Goal: Task Accomplishment & Management: Complete application form

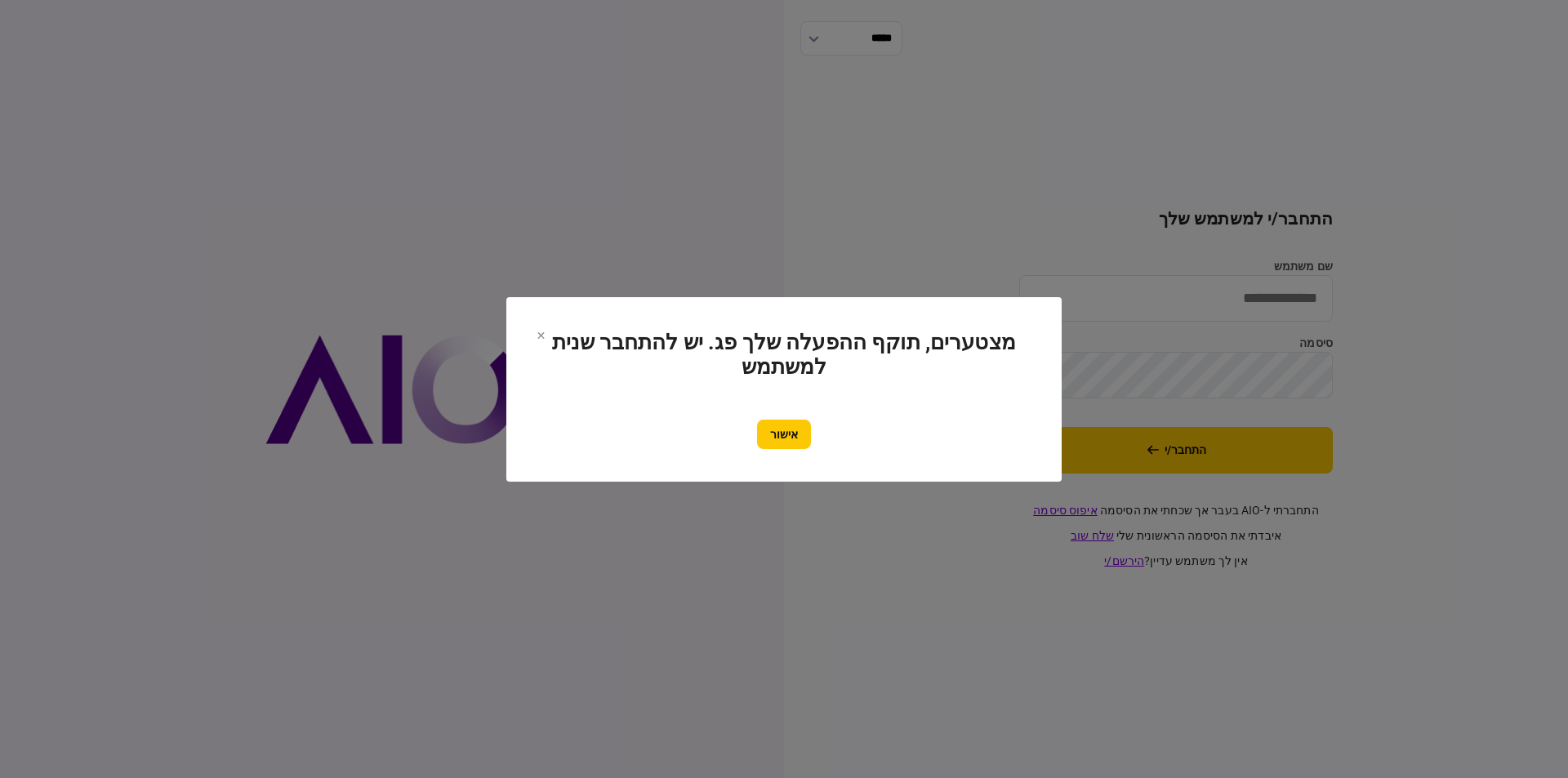
click at [757, 431] on button "אישור" at bounding box center [784, 434] width 54 height 29
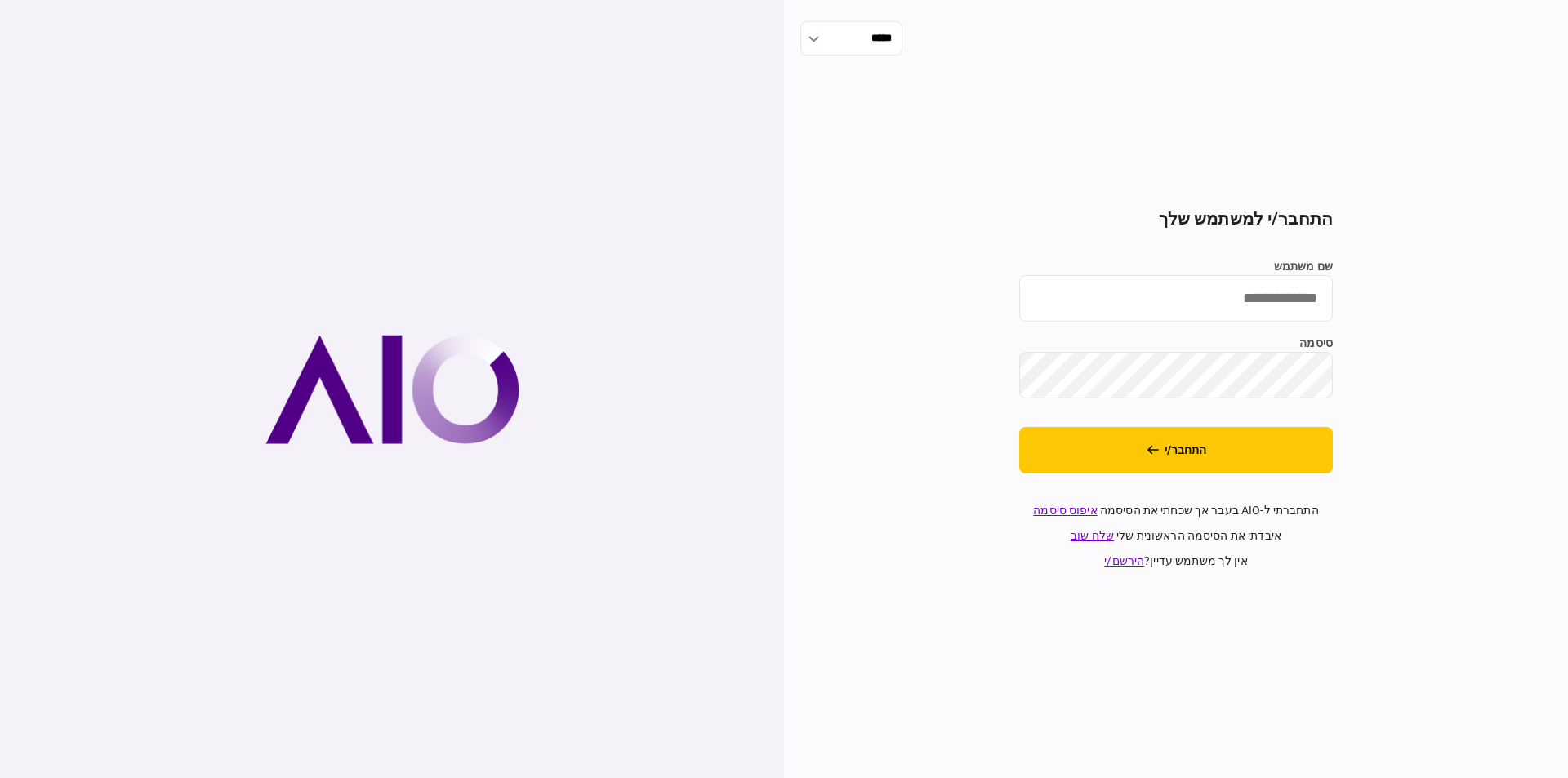
click at [1189, 289] on input "שם משתמש" at bounding box center [1176, 299] width 313 height 46
type input "*********"
click at [1020, 427] on button "התחבר/י" at bounding box center [1176, 450] width 313 height 46
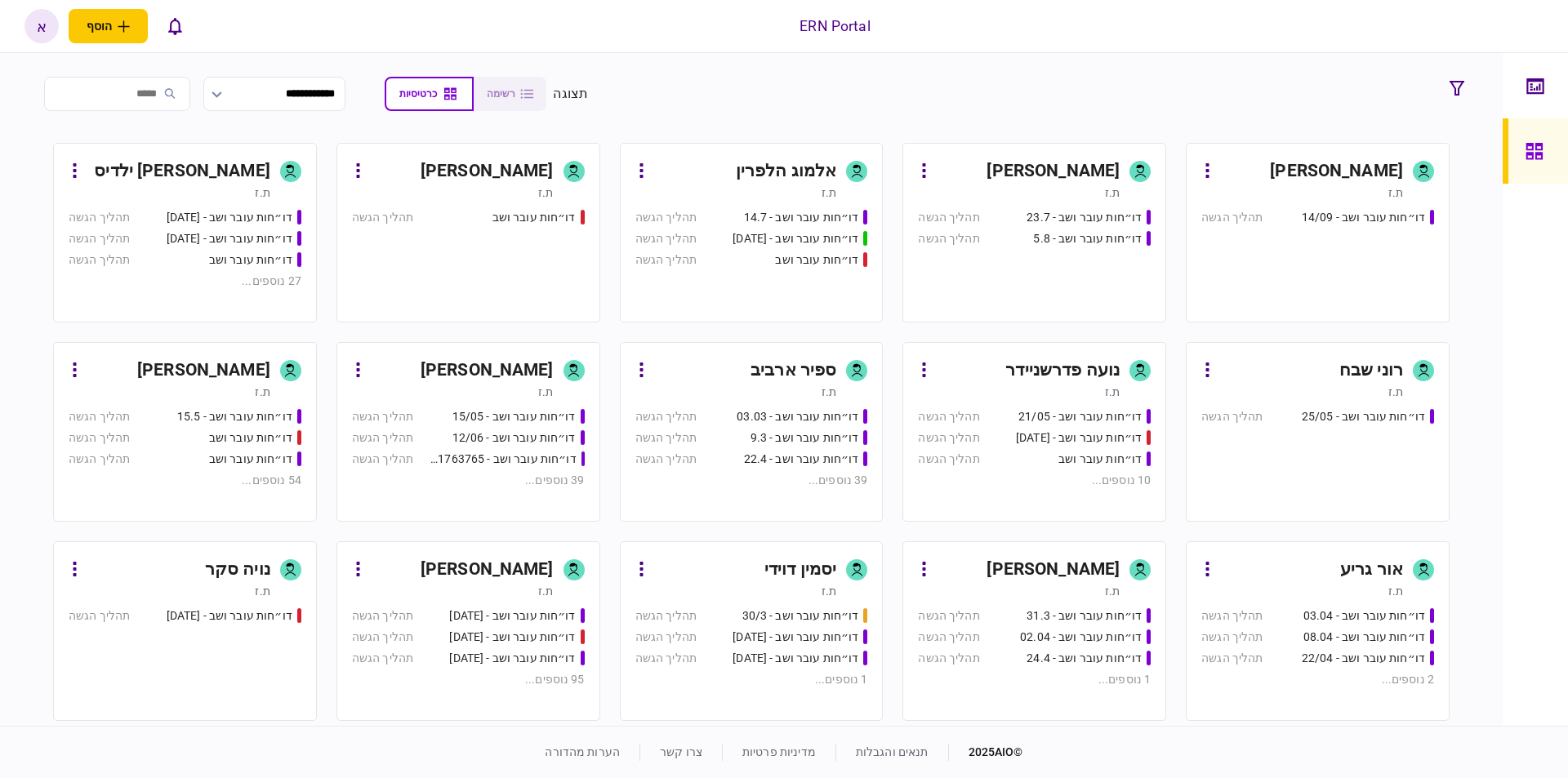
click at [504, 545] on link "[PERSON_NAME] ת.ז דו״חות עובר ושב - [DATE] תהליך הגשה דו״חות עובר ושב - [DATE] …" at bounding box center [468, 631] width 264 height 180
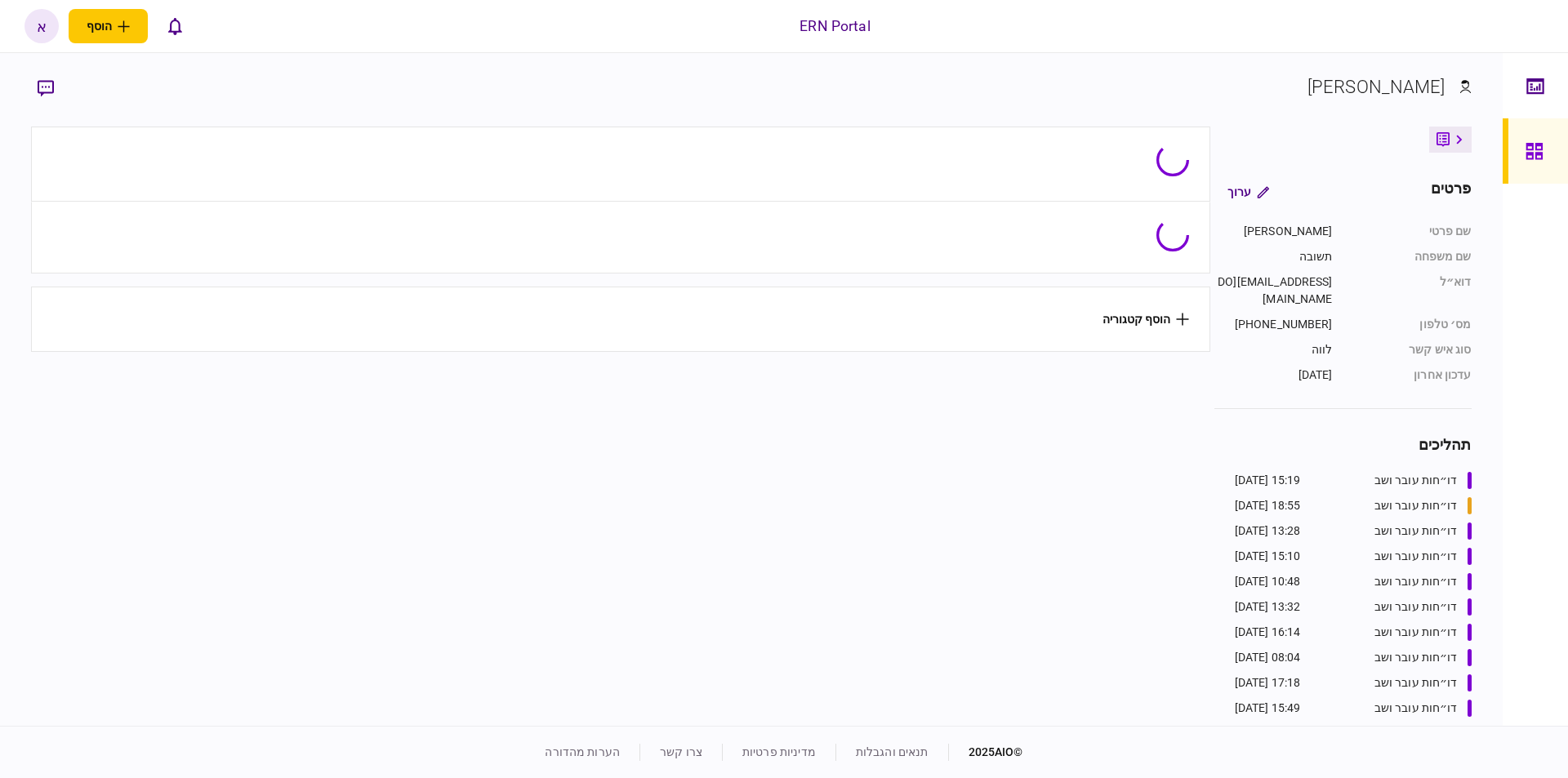
click at [511, 554] on section "הוסף קטגוריה" at bounding box center [620, 424] width 1178 height 595
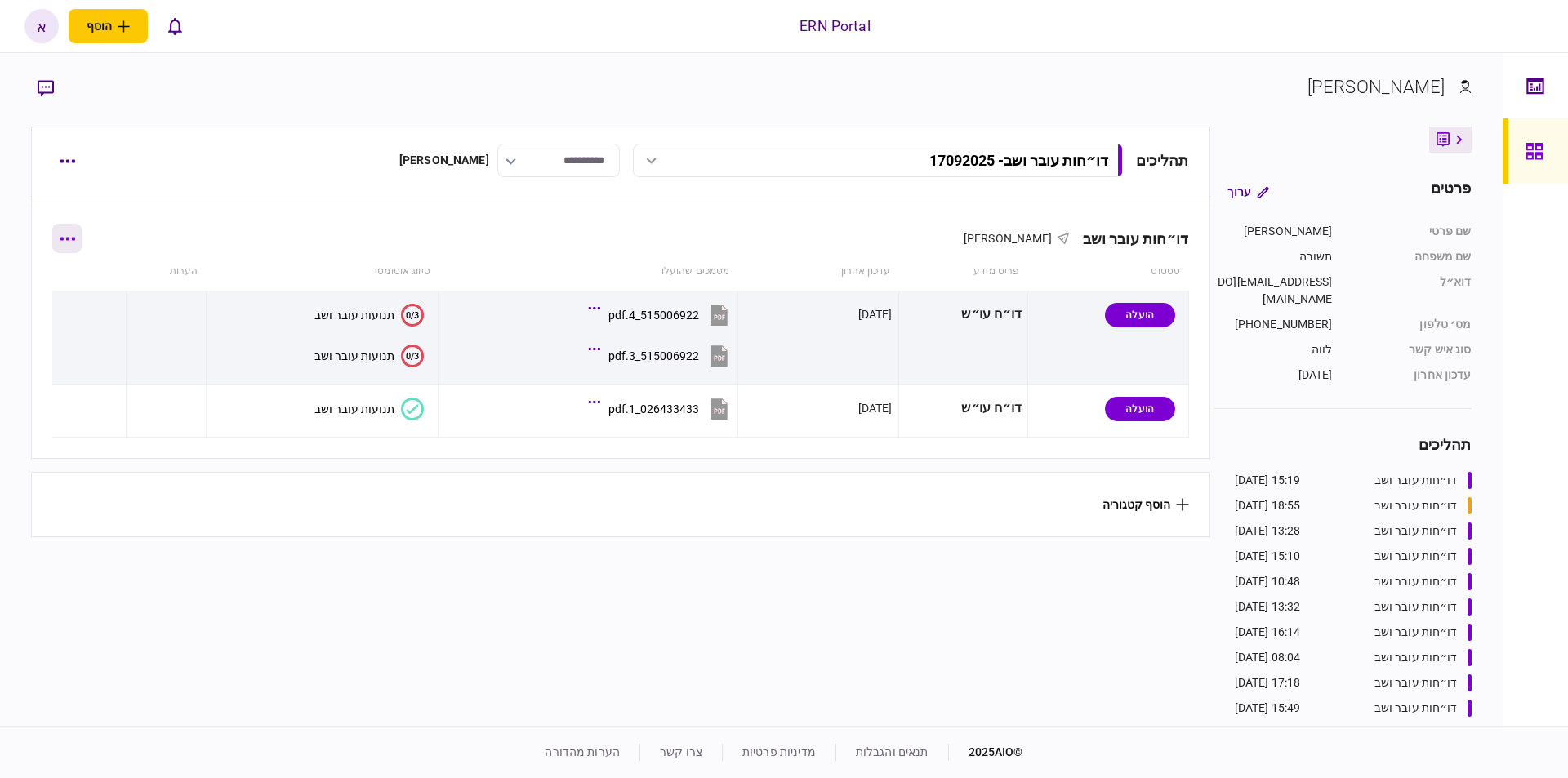
click at [82, 245] on button "button" at bounding box center [67, 239] width 29 height 29
click at [130, 310] on span "הוסף מסמך" at bounding box center [97, 307] width 66 height 19
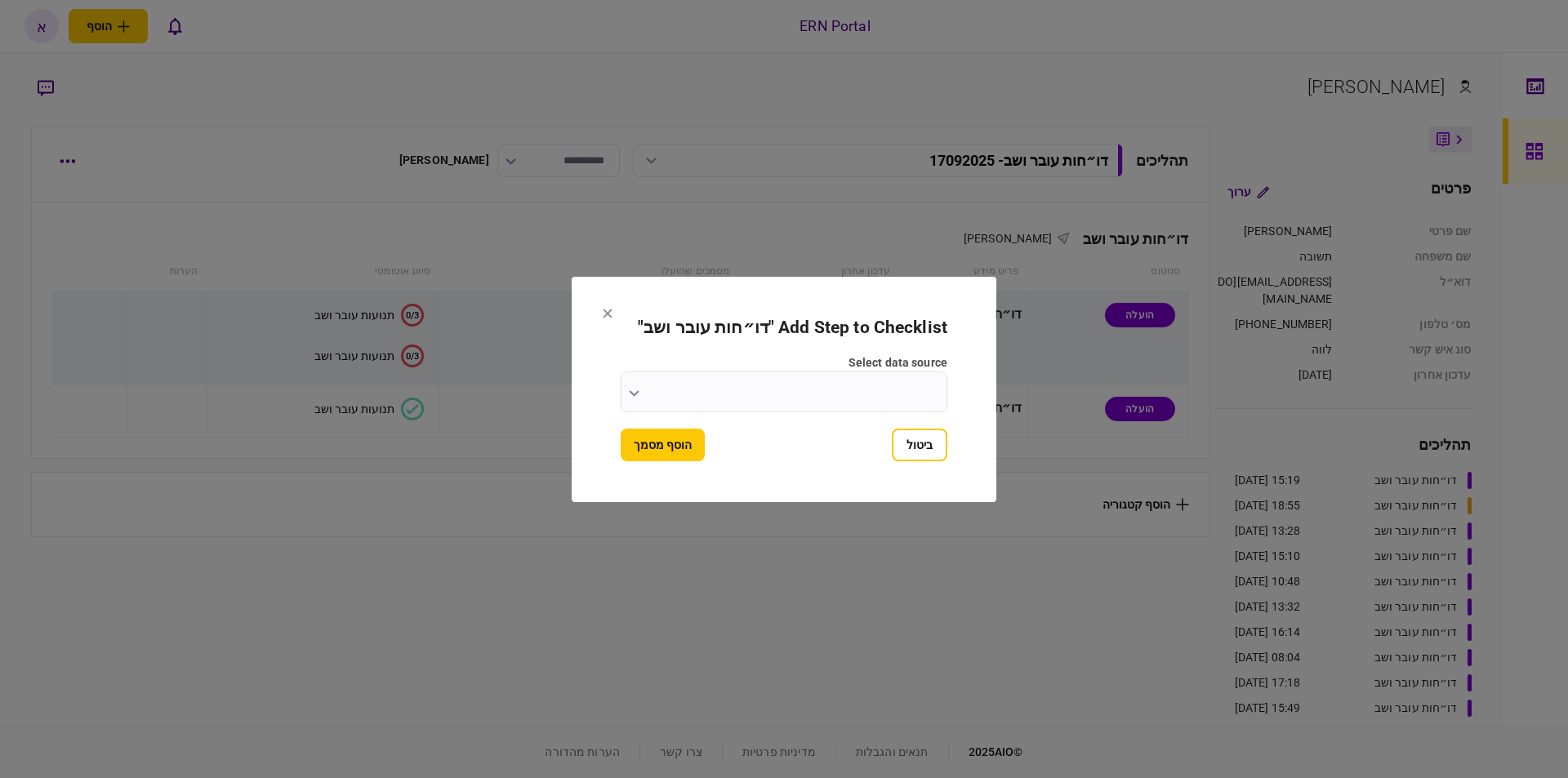
click at [898, 381] on input "select data source" at bounding box center [784, 391] width 327 height 41
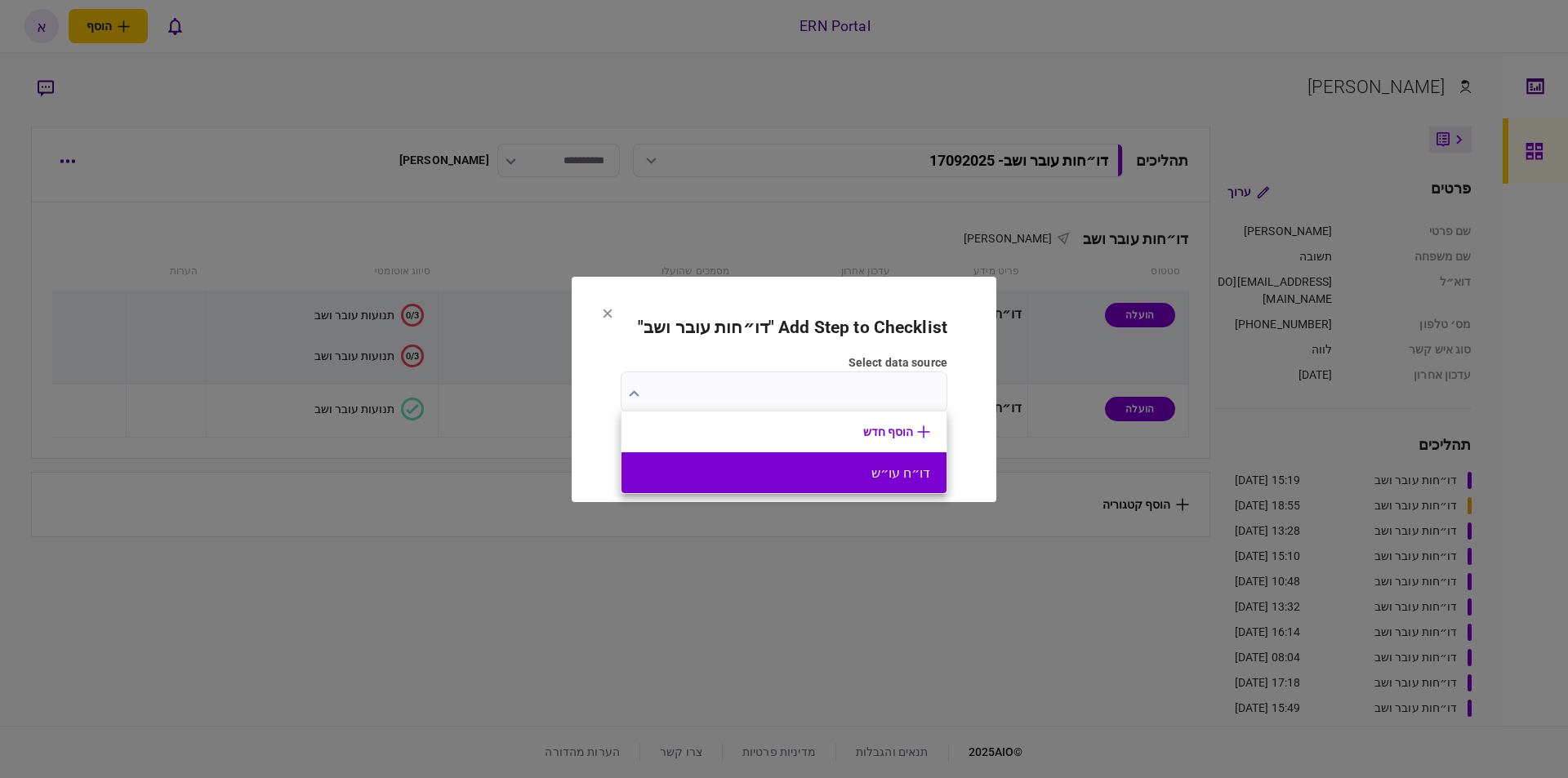
click at [909, 482] on li "דו״ח עו״ש" at bounding box center [784, 473] width 325 height 41
type input "*********"
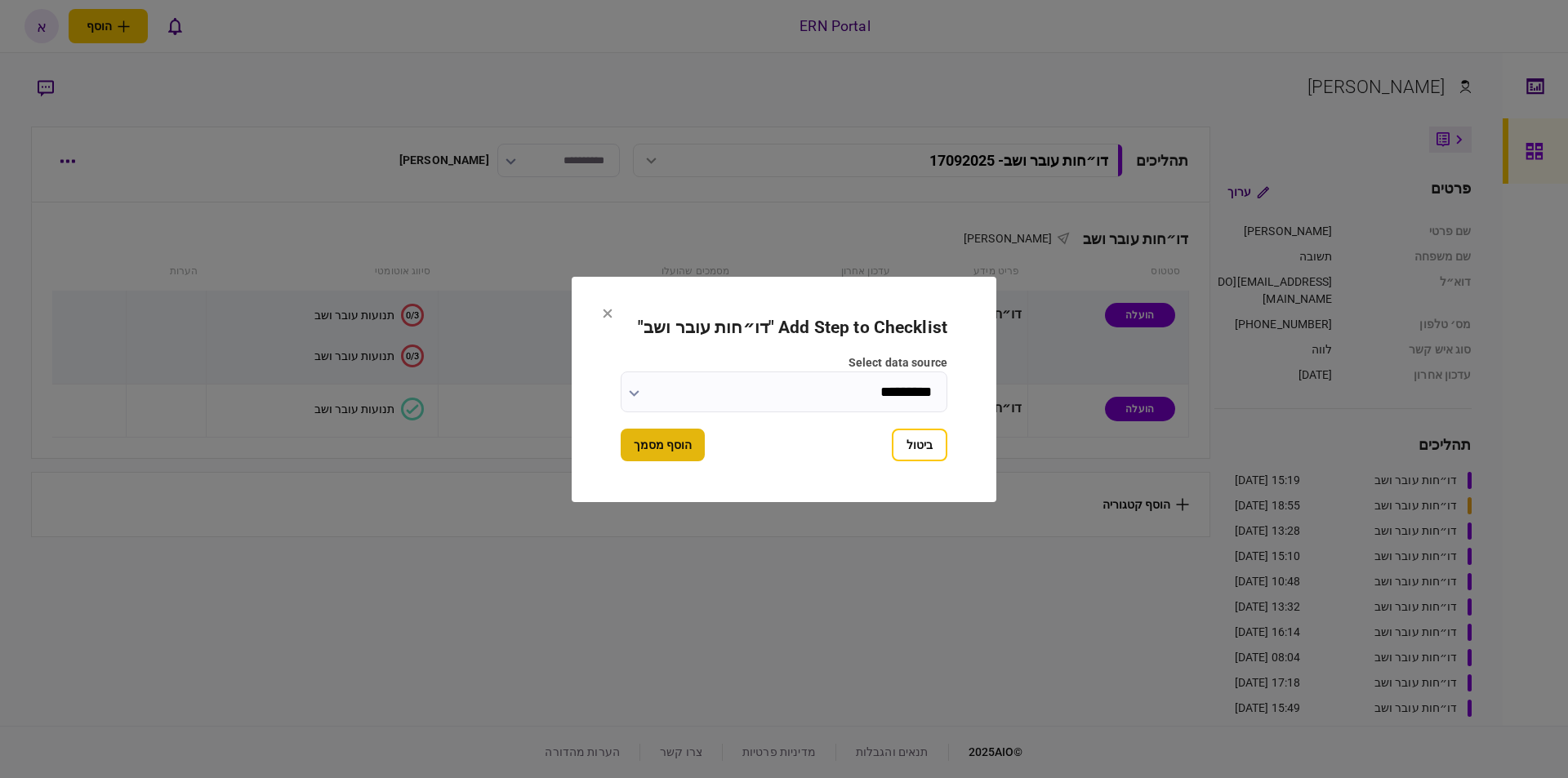
click at [669, 443] on button "הוסף מסמך" at bounding box center [662, 446] width 84 height 33
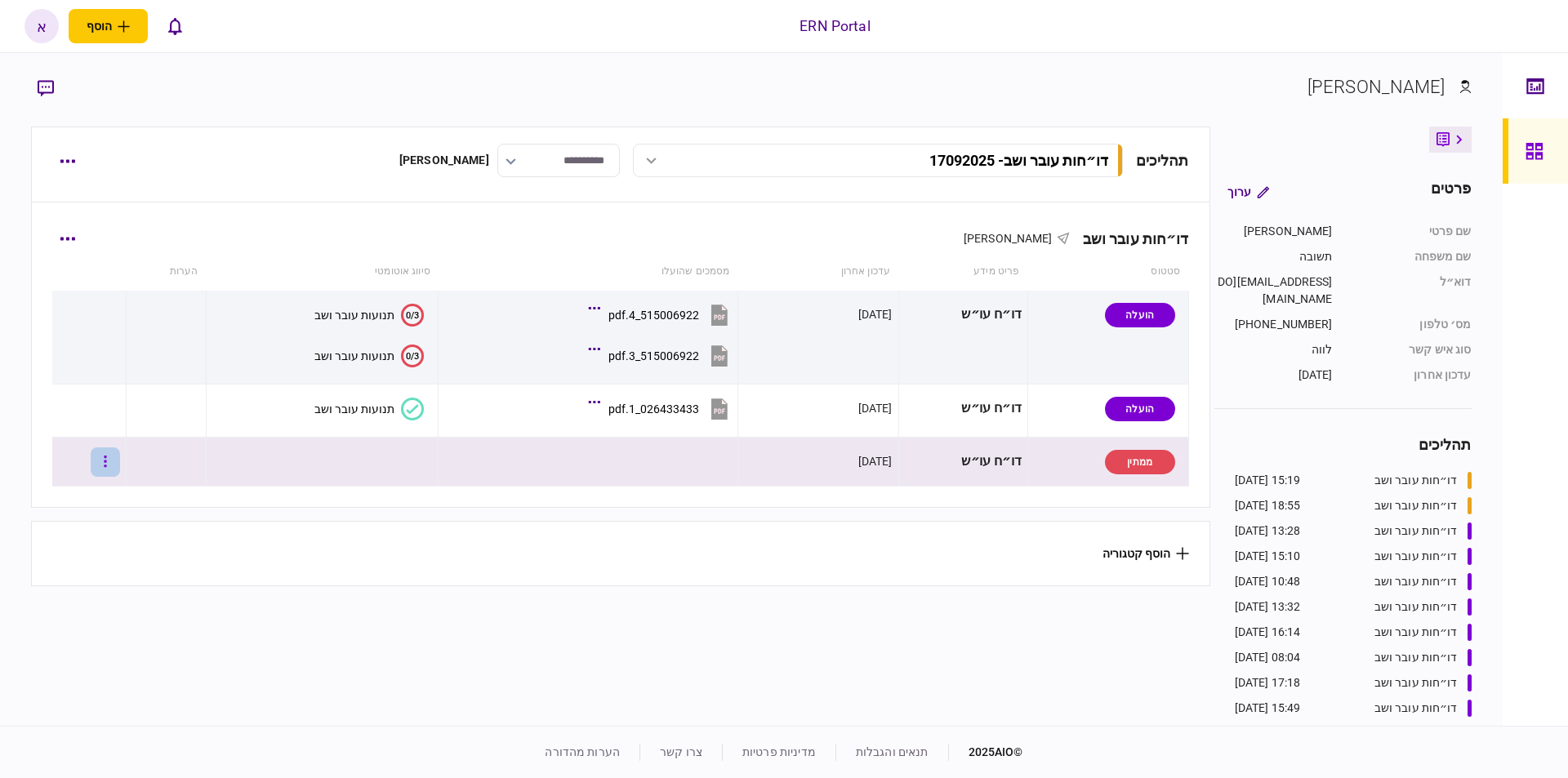
click at [107, 460] on icon "button" at bounding box center [104, 462] width 3 height 15
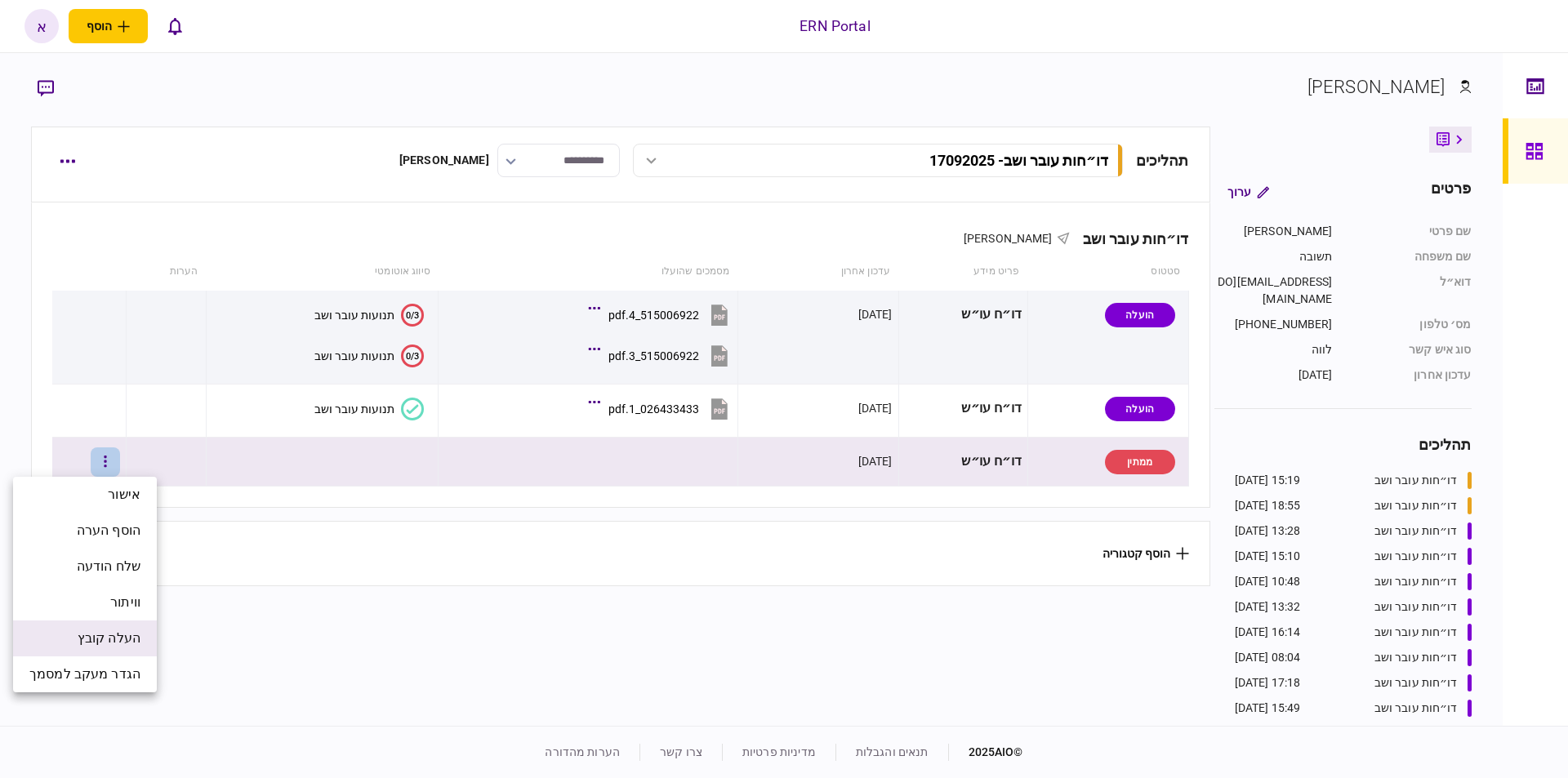
click at [113, 641] on span "העלה קובץ" at bounding box center [108, 639] width 63 height 19
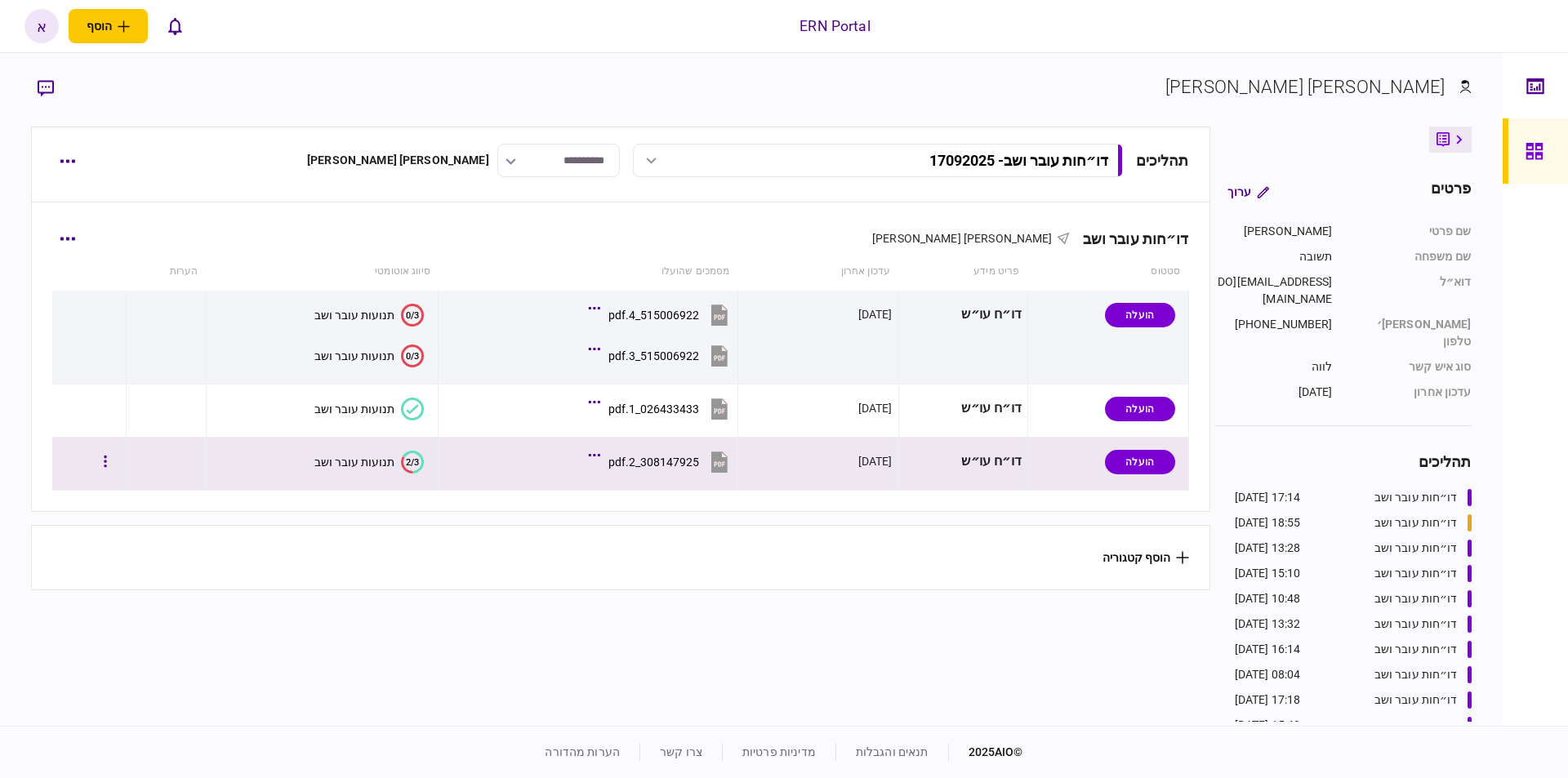
click at [386, 462] on div "תנועות עובר ושב" at bounding box center [354, 463] width 80 height 14
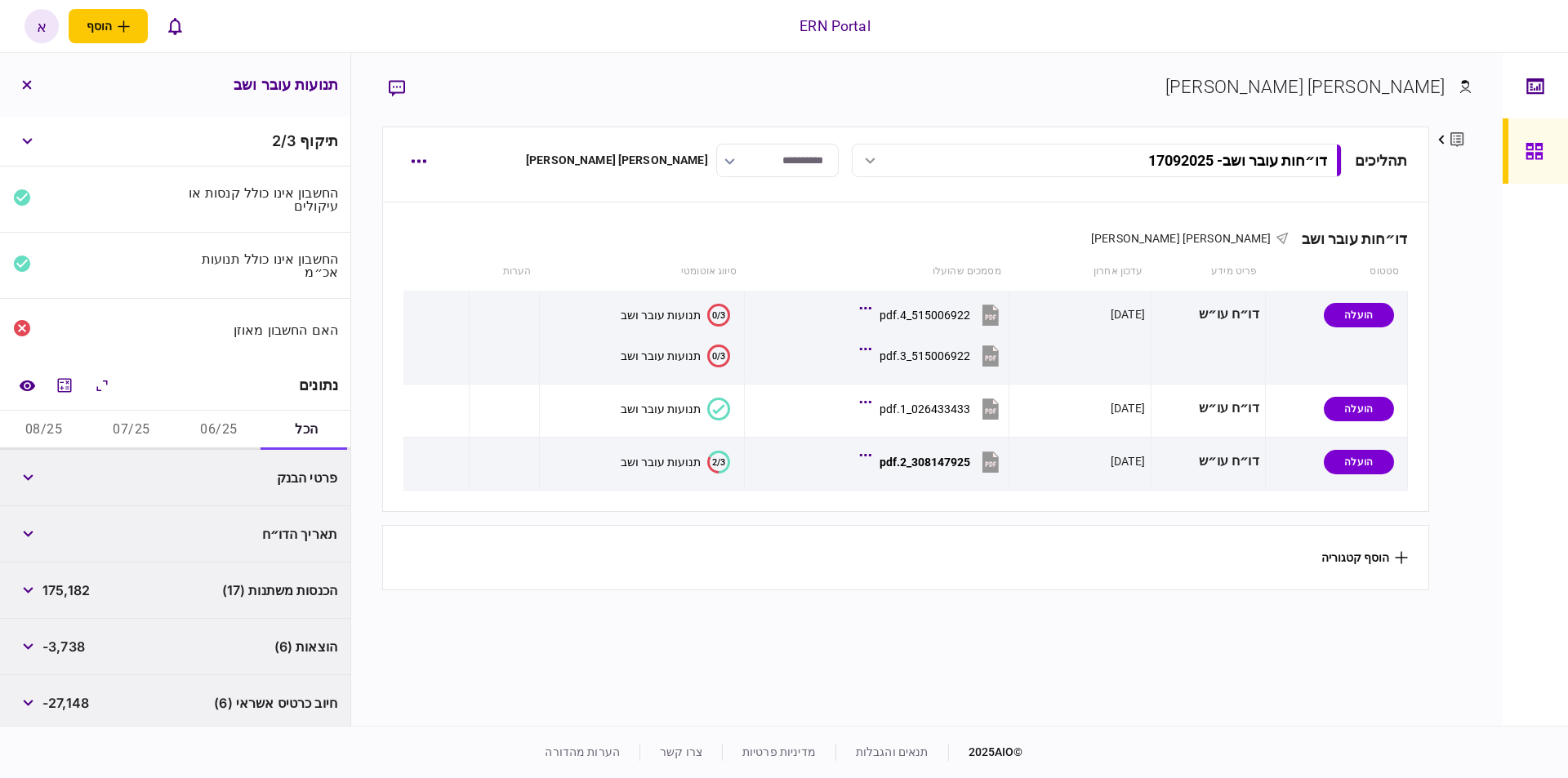
click at [190, 429] on button "06/25" at bounding box center [219, 430] width 87 height 40
click at [144, 433] on button "07/25" at bounding box center [131, 430] width 87 height 40
click at [19, 422] on button "08/25" at bounding box center [44, 430] width 87 height 40
click at [187, 431] on button "06/25" at bounding box center [219, 430] width 87 height 40
click at [58, 384] on icon "מחשבון" at bounding box center [65, 386] width 19 height 19
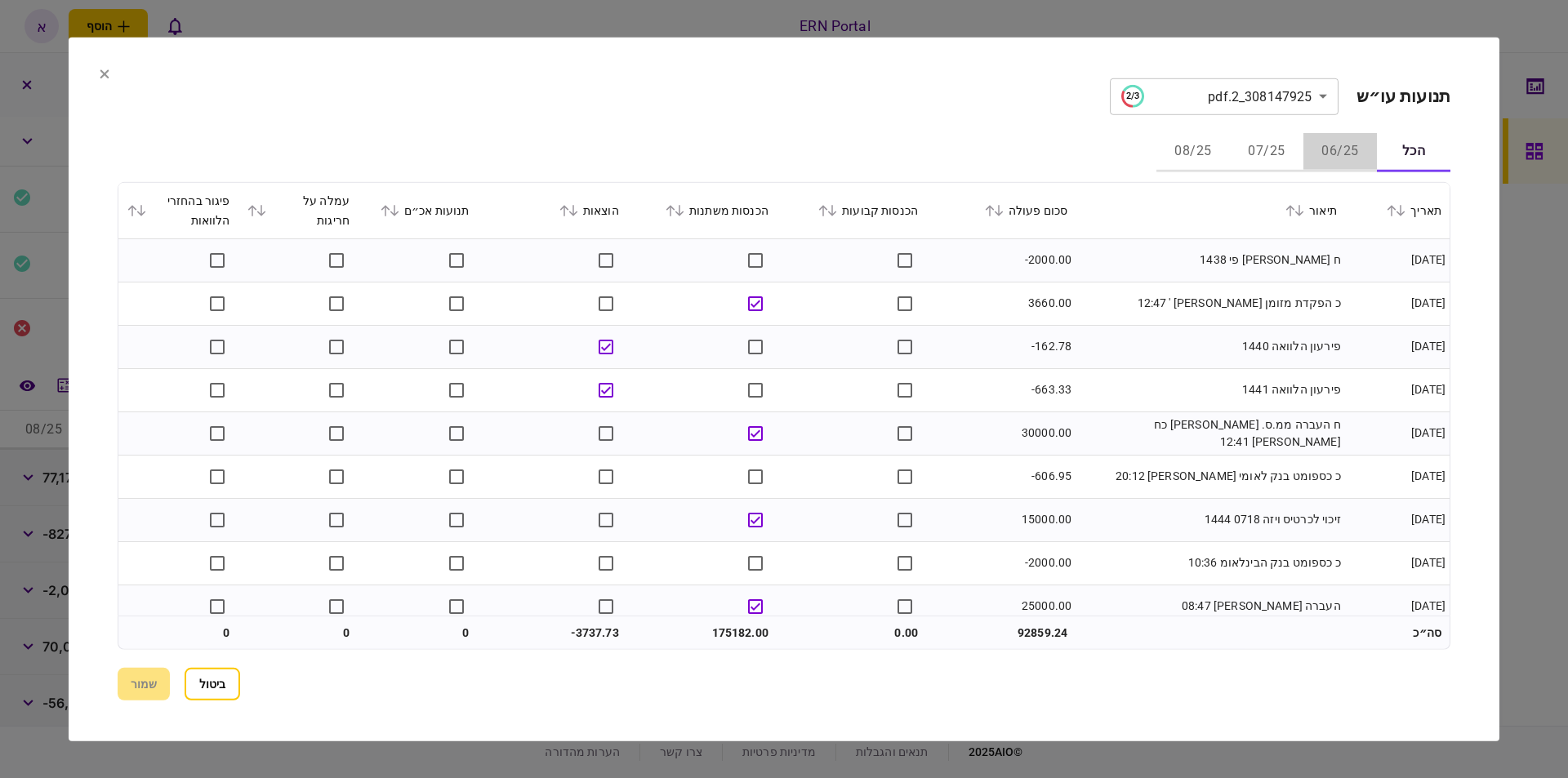
click at [1343, 148] on button "06/25" at bounding box center [1341, 152] width 73 height 40
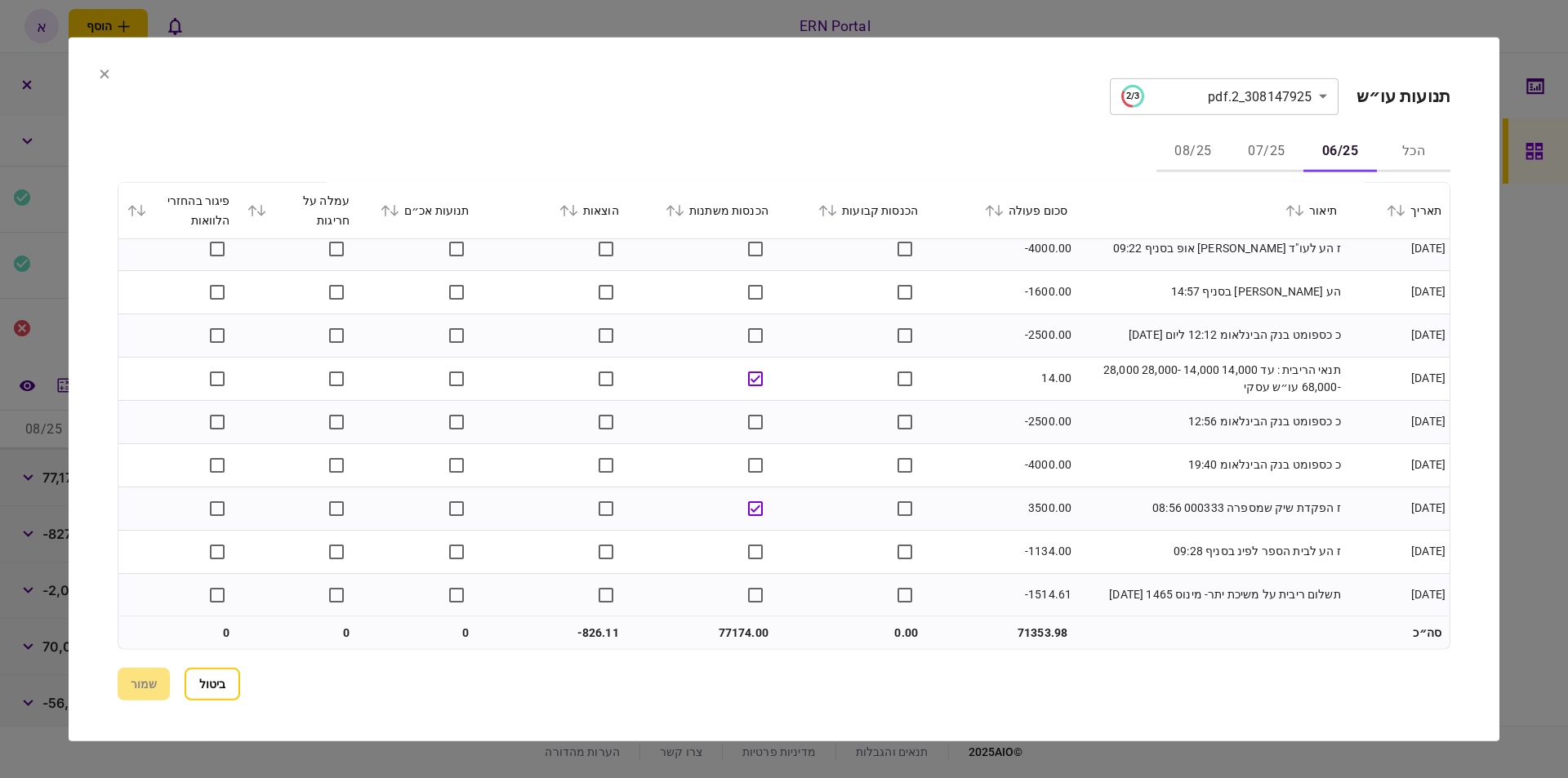
scroll to position [880, 0]
click at [1290, 150] on button "07/25" at bounding box center [1267, 152] width 73 height 40
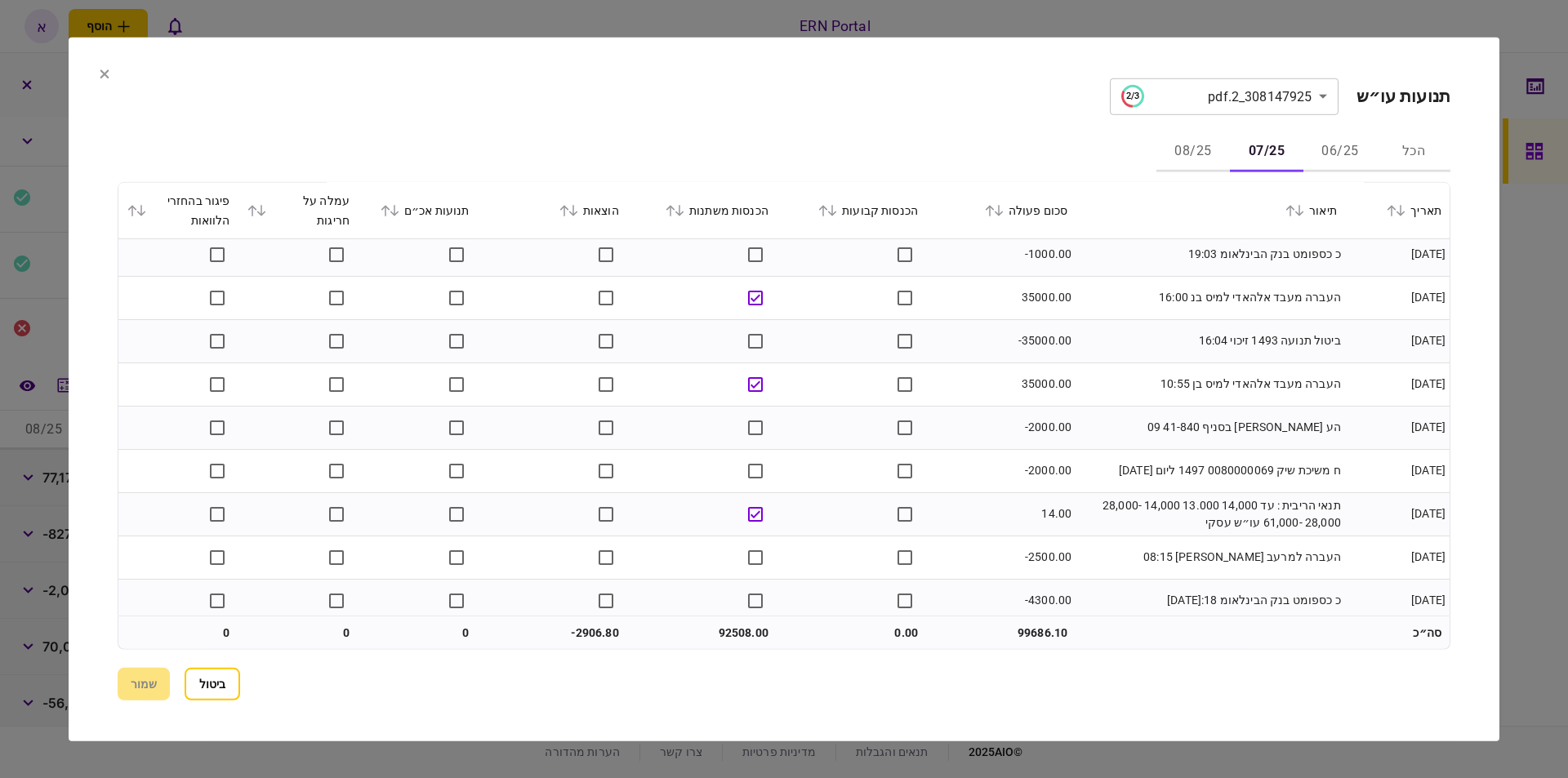
scroll to position [1140, 0]
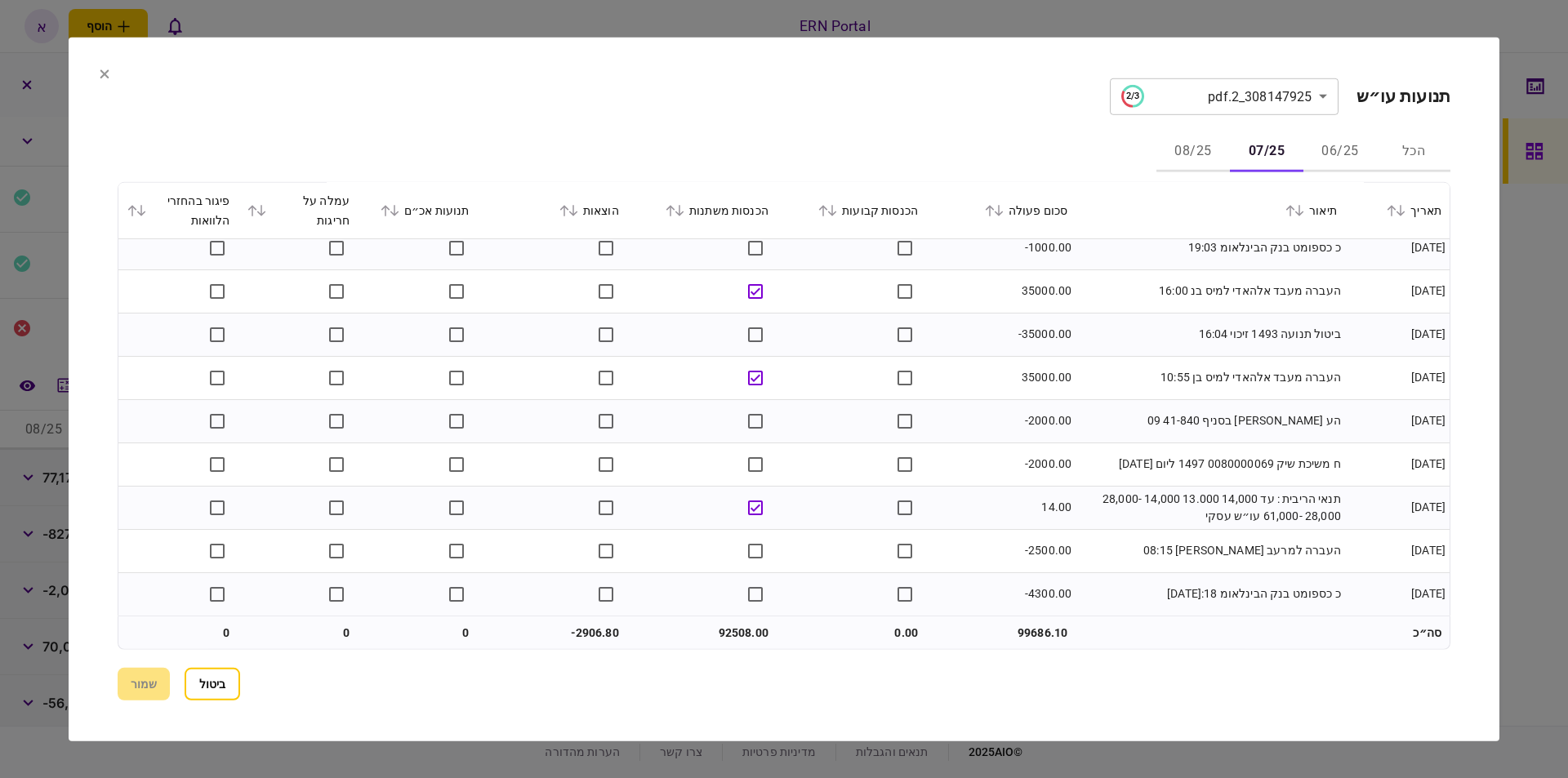
click at [1168, 160] on button "08/25" at bounding box center [1194, 152] width 73 height 40
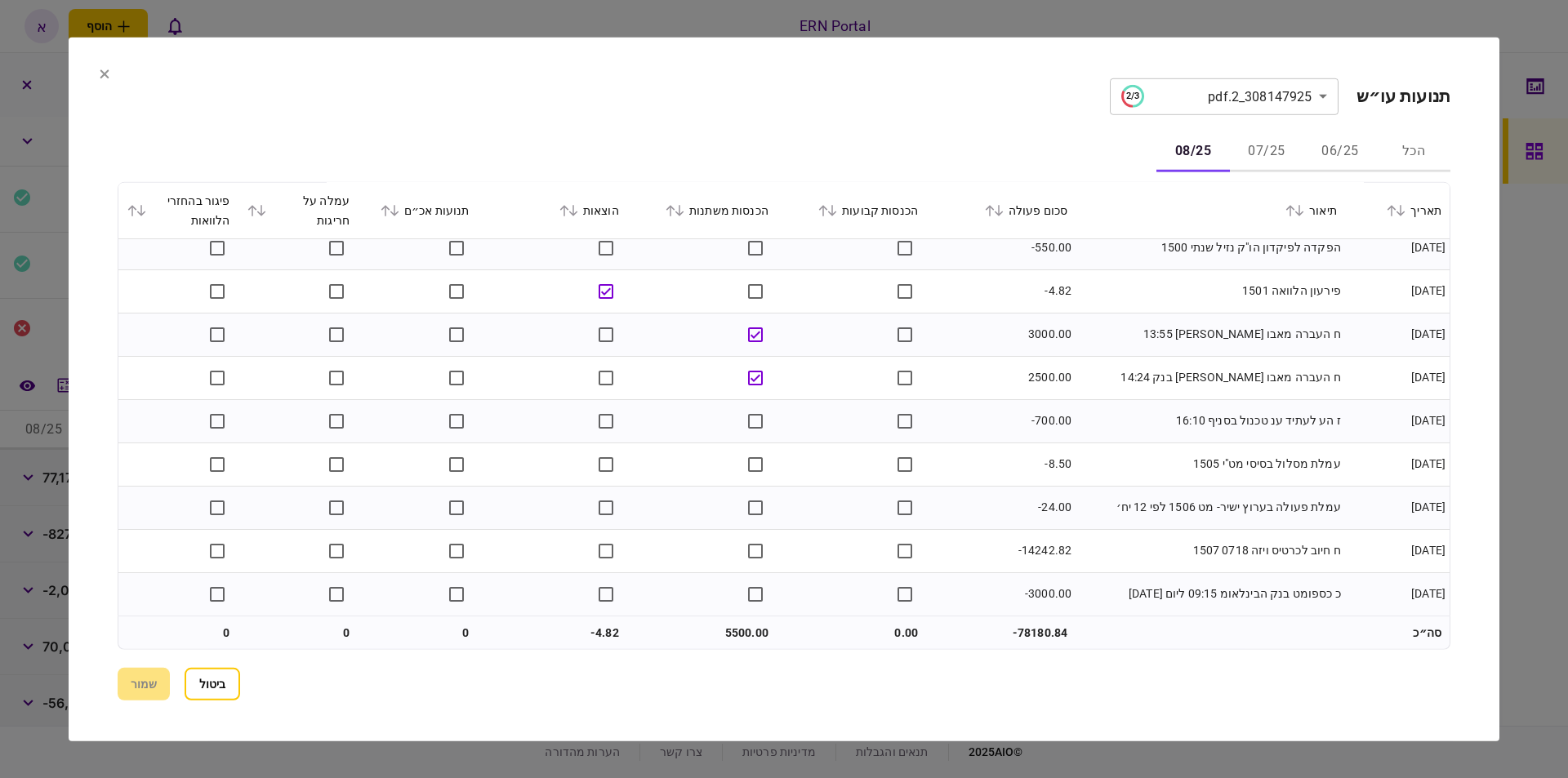
scroll to position [14, 0]
click at [212, 680] on button "ביטול" at bounding box center [212, 684] width 55 height 33
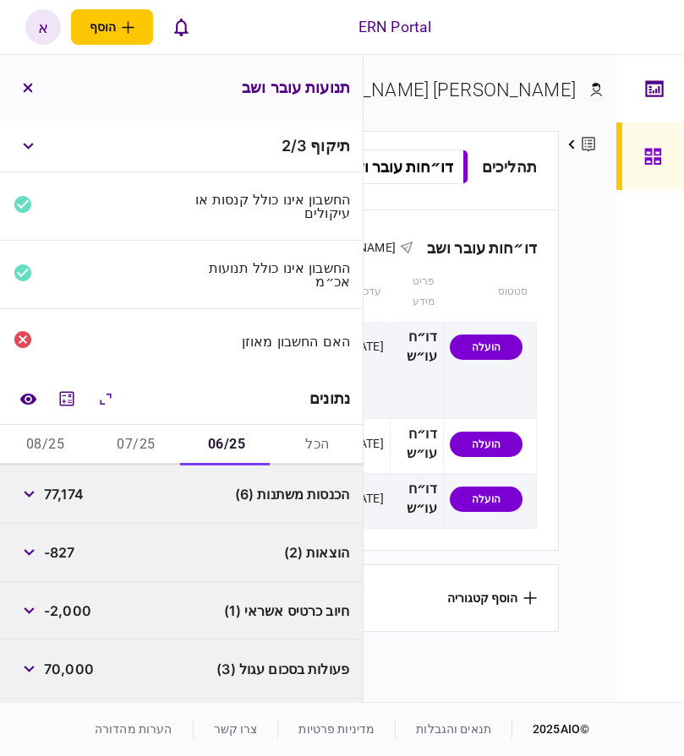
click at [62, 492] on span "77,174" at bounding box center [64, 494] width 40 height 20
copy span "77,174"
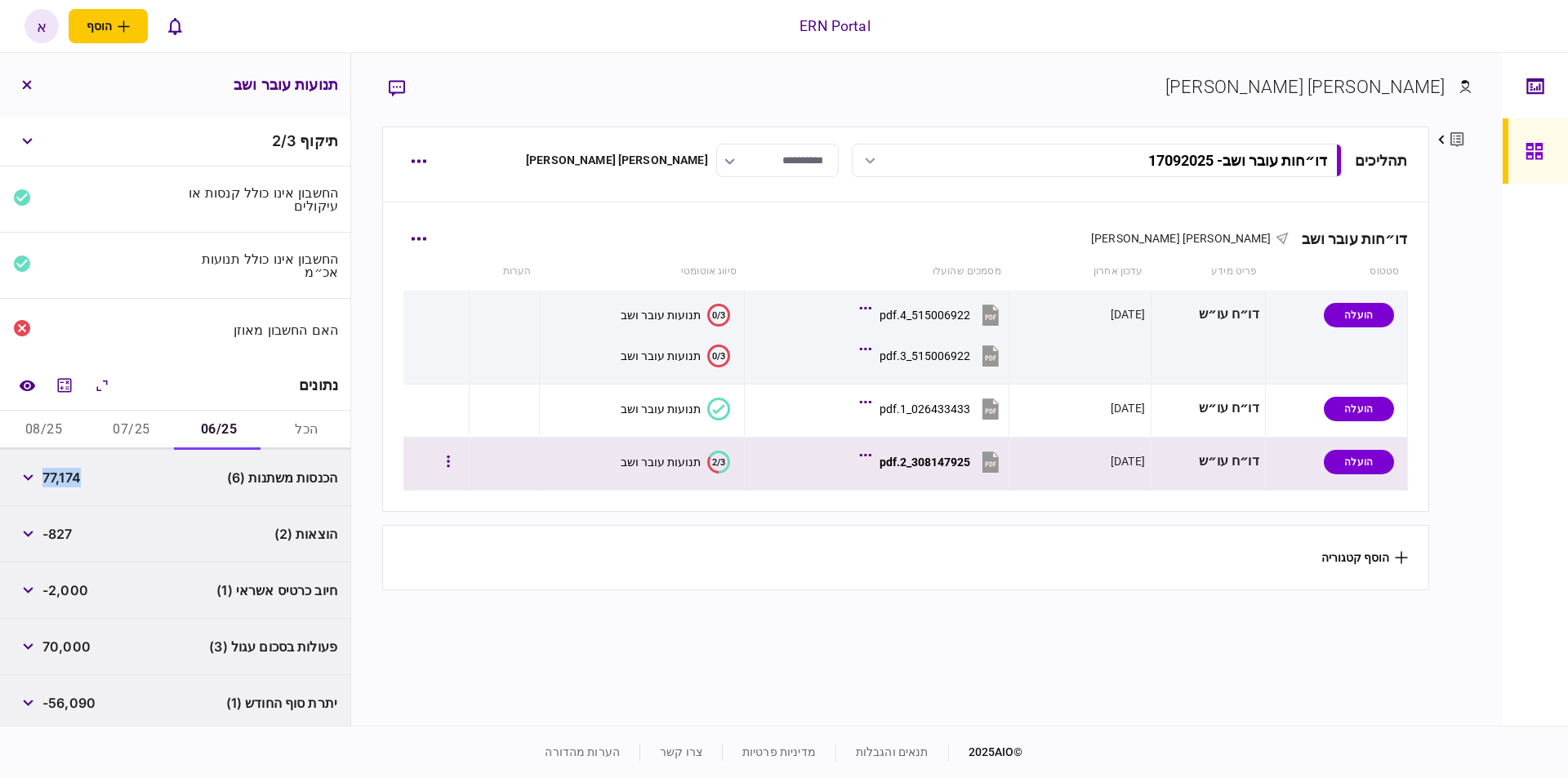
click at [946, 469] on button "308147925_2.pdf" at bounding box center [933, 462] width 139 height 37
click at [456, 466] on button "button" at bounding box center [449, 462] width 29 height 29
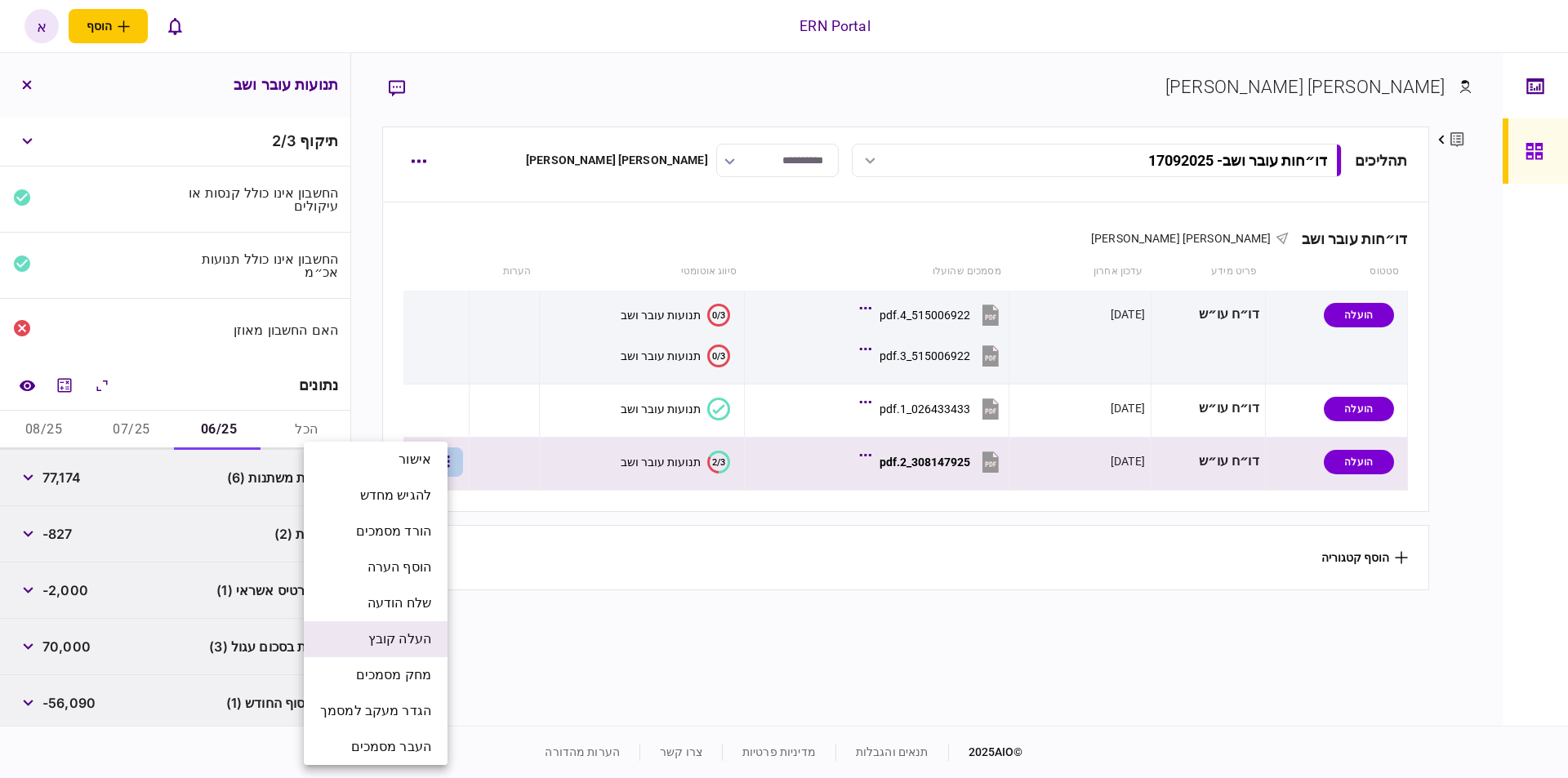
click at [423, 640] on span "העלה קובץ" at bounding box center [399, 639] width 63 height 19
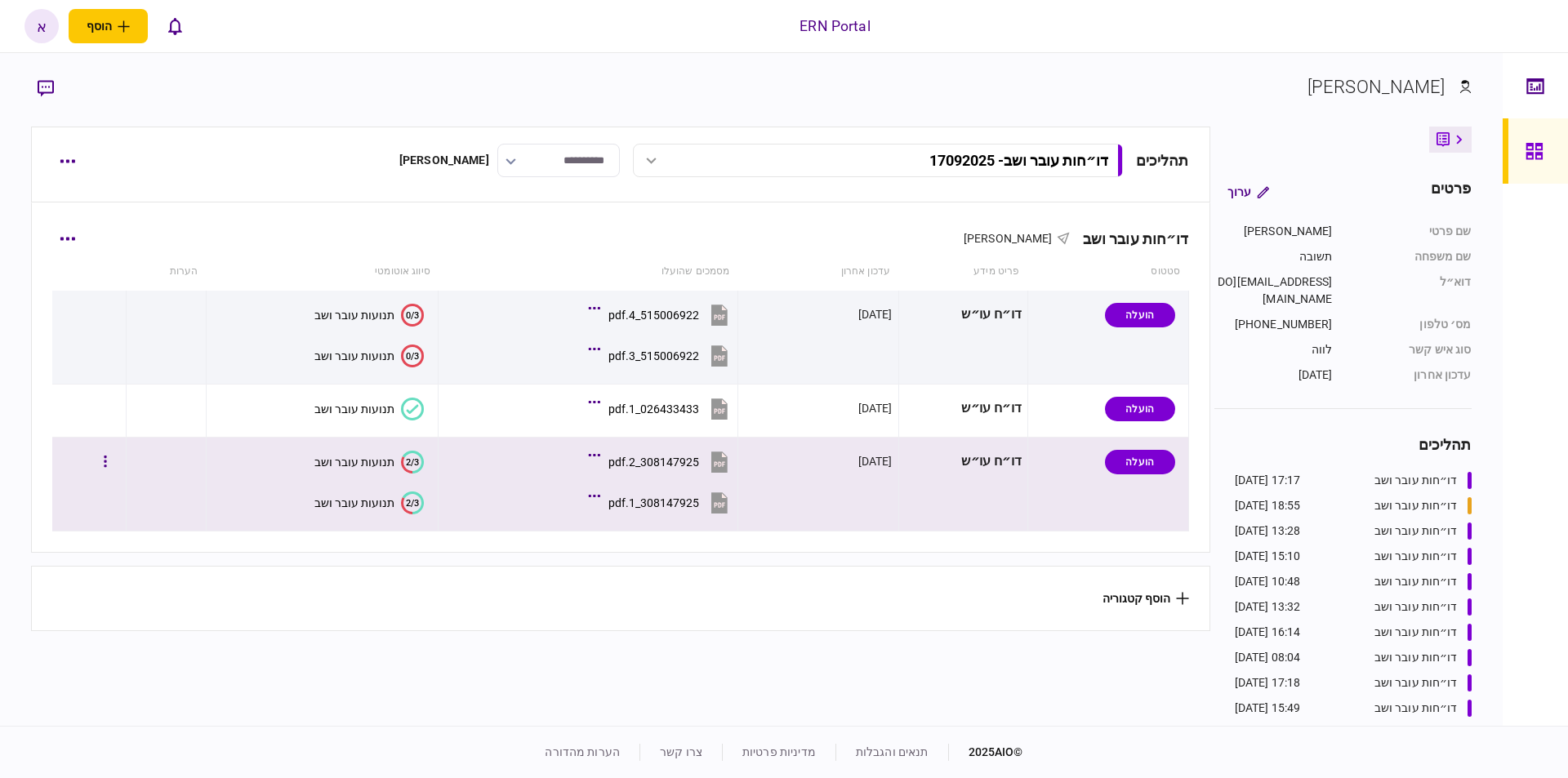
click at [380, 497] on div "תנועות עובר ושב" at bounding box center [354, 504] width 80 height 14
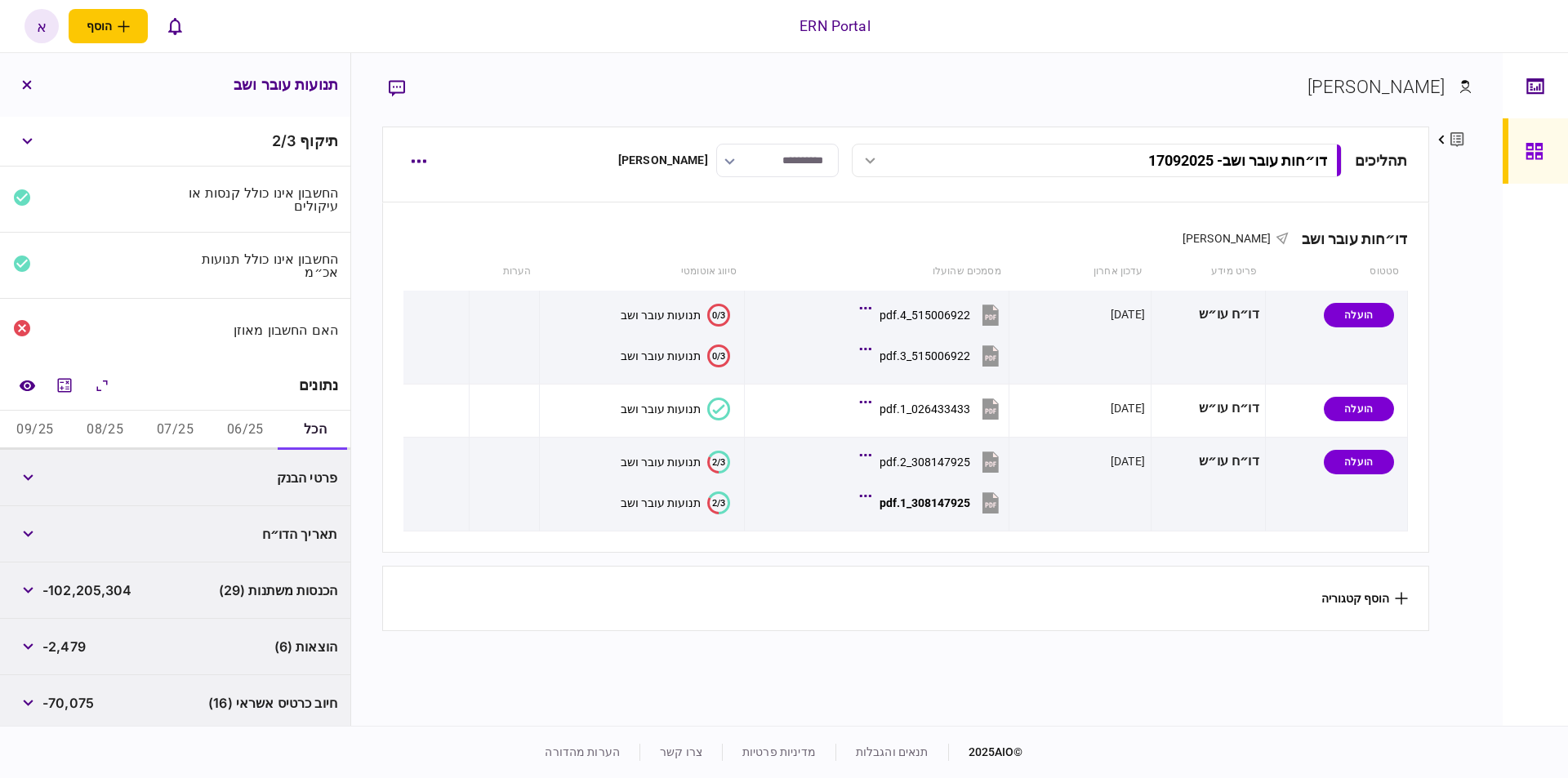
click at [50, 434] on button "09/25" at bounding box center [35, 430] width 71 height 40
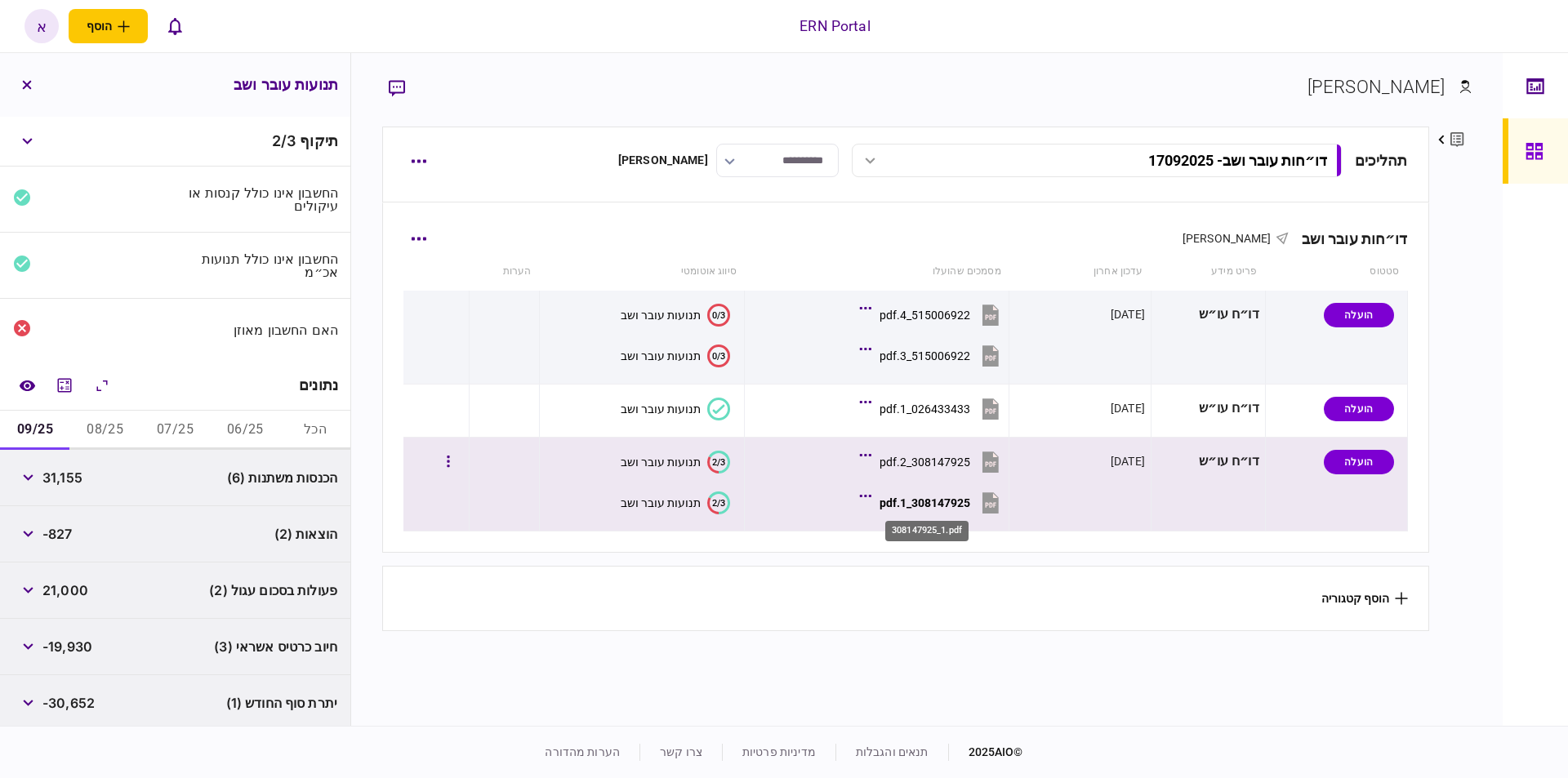
click at [944, 508] on div "308147925_1.pdf" at bounding box center [925, 504] width 91 height 14
